Goal: Book appointment/travel/reservation

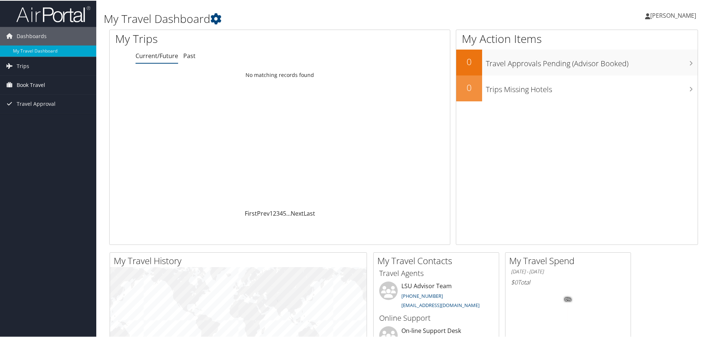
click at [64, 77] on link "Book Travel" at bounding box center [48, 84] width 96 height 19
click at [63, 98] on link "Approval Request (Beta)" at bounding box center [48, 99] width 96 height 11
click at [40, 87] on span "Book Travel" at bounding box center [31, 84] width 29 height 19
click at [71, 112] on link "Book/Manage Online Trips" at bounding box center [48, 110] width 96 height 11
